Goal: Book appointment/travel/reservation

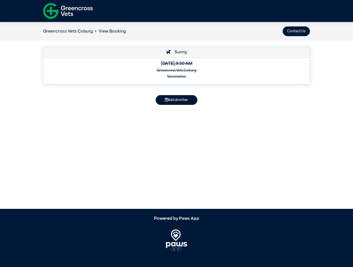
click at [296, 31] on button "Contact Us" at bounding box center [296, 31] width 27 height 10
click at [176, 100] on button "Add Another" at bounding box center [177, 100] width 42 height 10
